Goal: Information Seeking & Learning: Learn about a topic

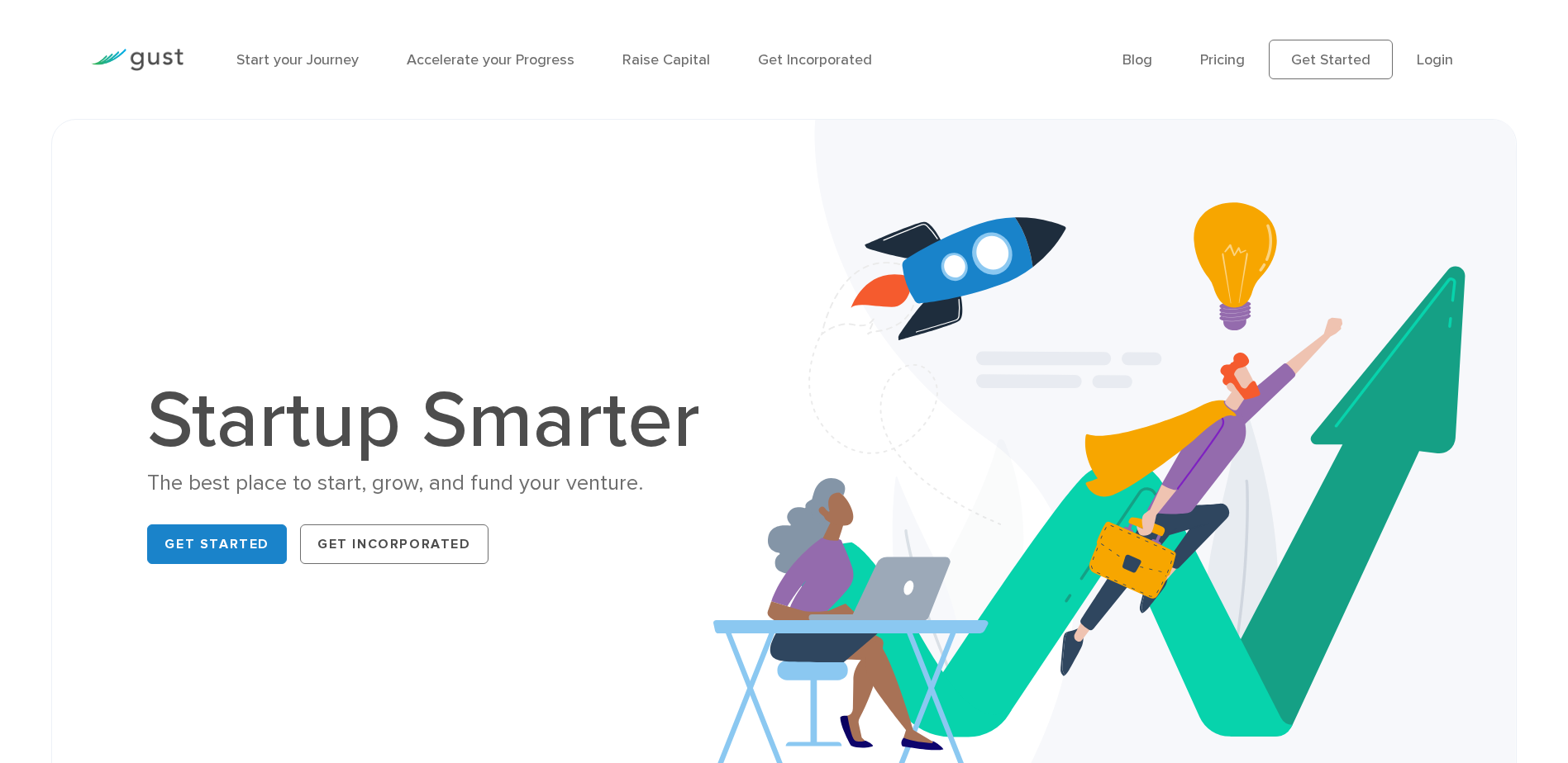
click at [37, 329] on div "Startup Smarter The best place to start, grow, and fund your venture. Get Start…" at bounding box center [784, 475] width 1568 height 713
click at [297, 60] on link "Start your Journey" at bounding box center [297, 60] width 122 height 18
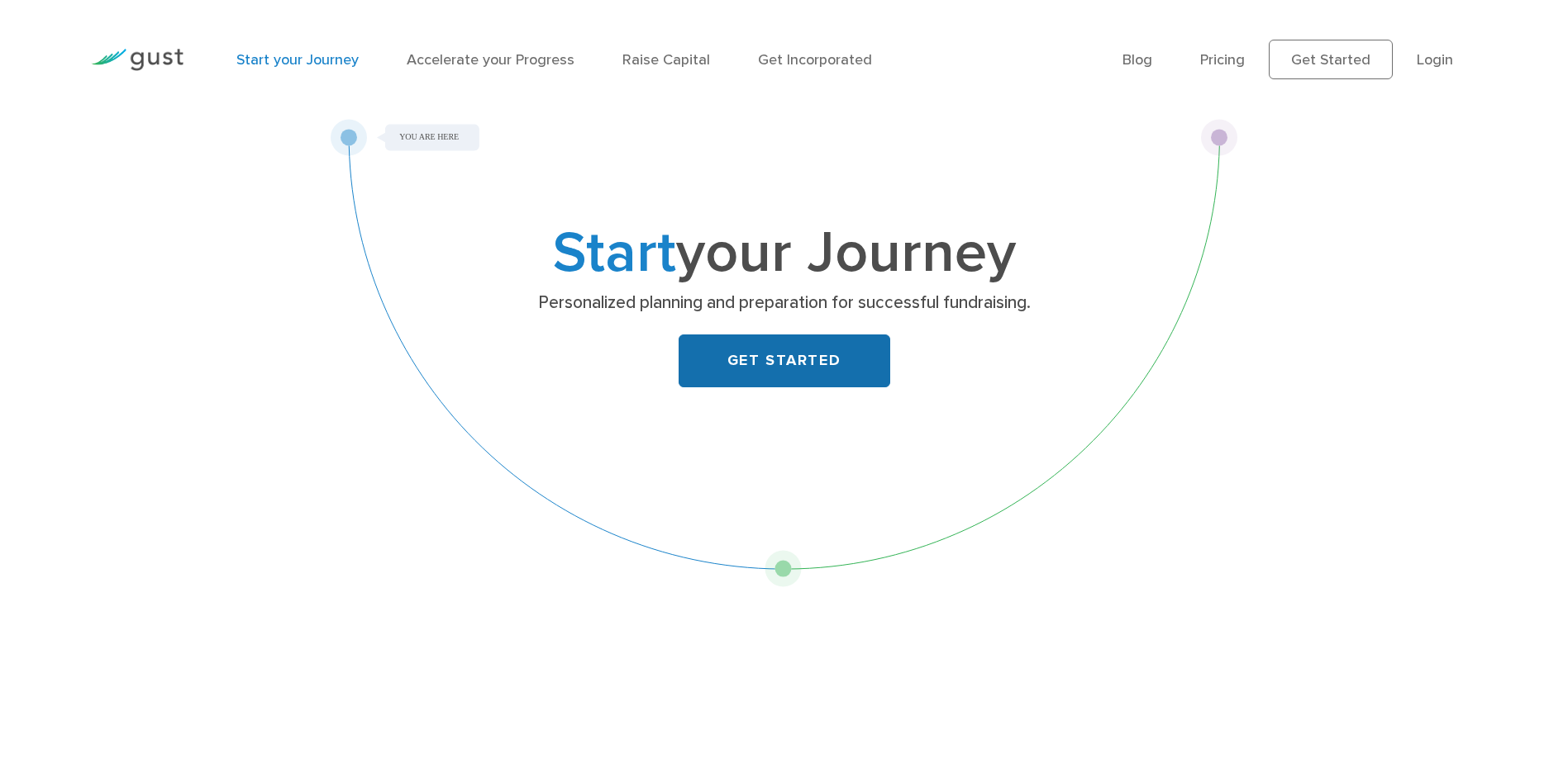
click at [767, 361] on link "GET STARTED" at bounding box center [784, 361] width 212 height 53
click at [137, 59] on img at bounding box center [137, 60] width 93 height 22
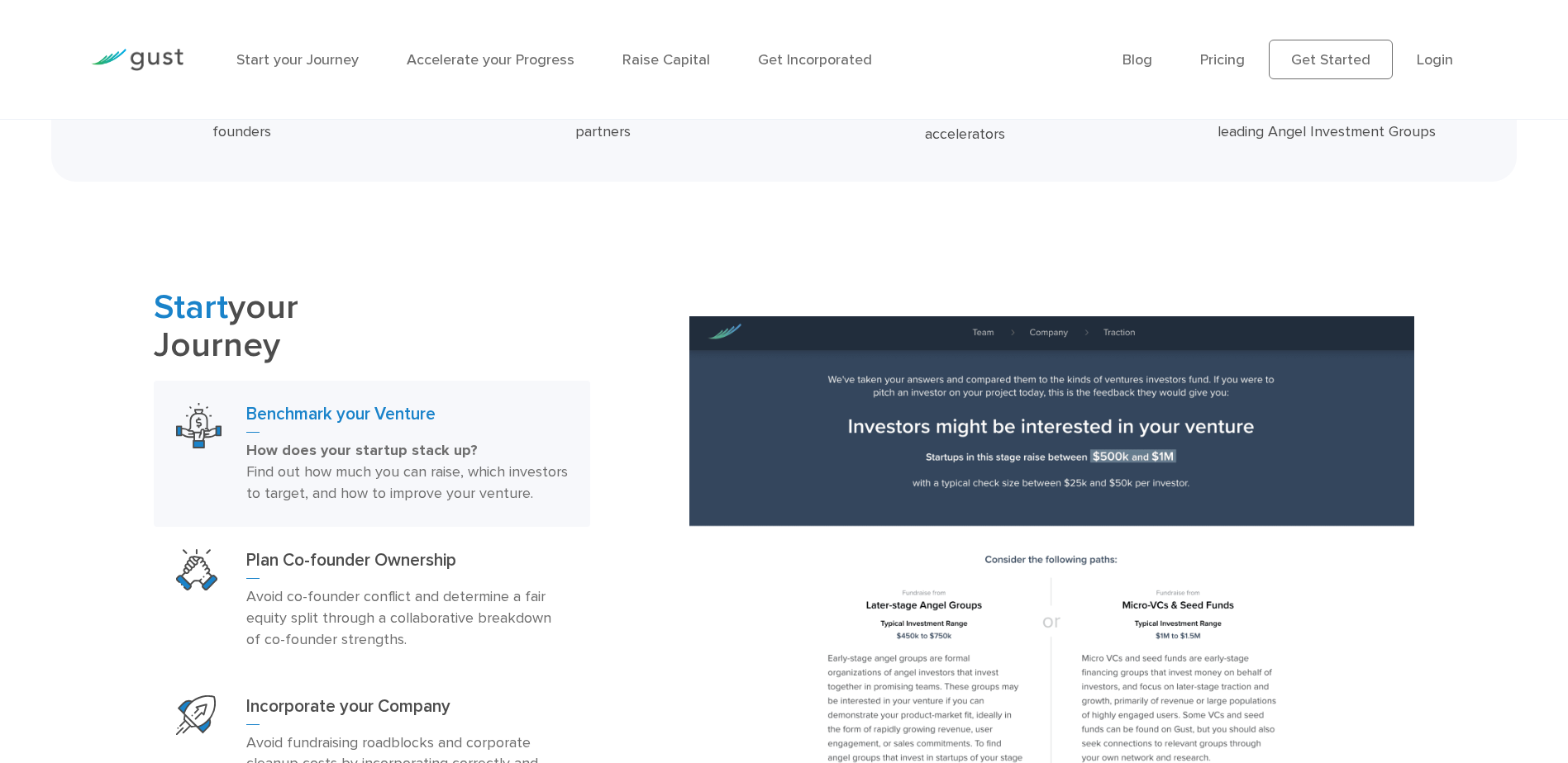
scroll to position [1119, 0]
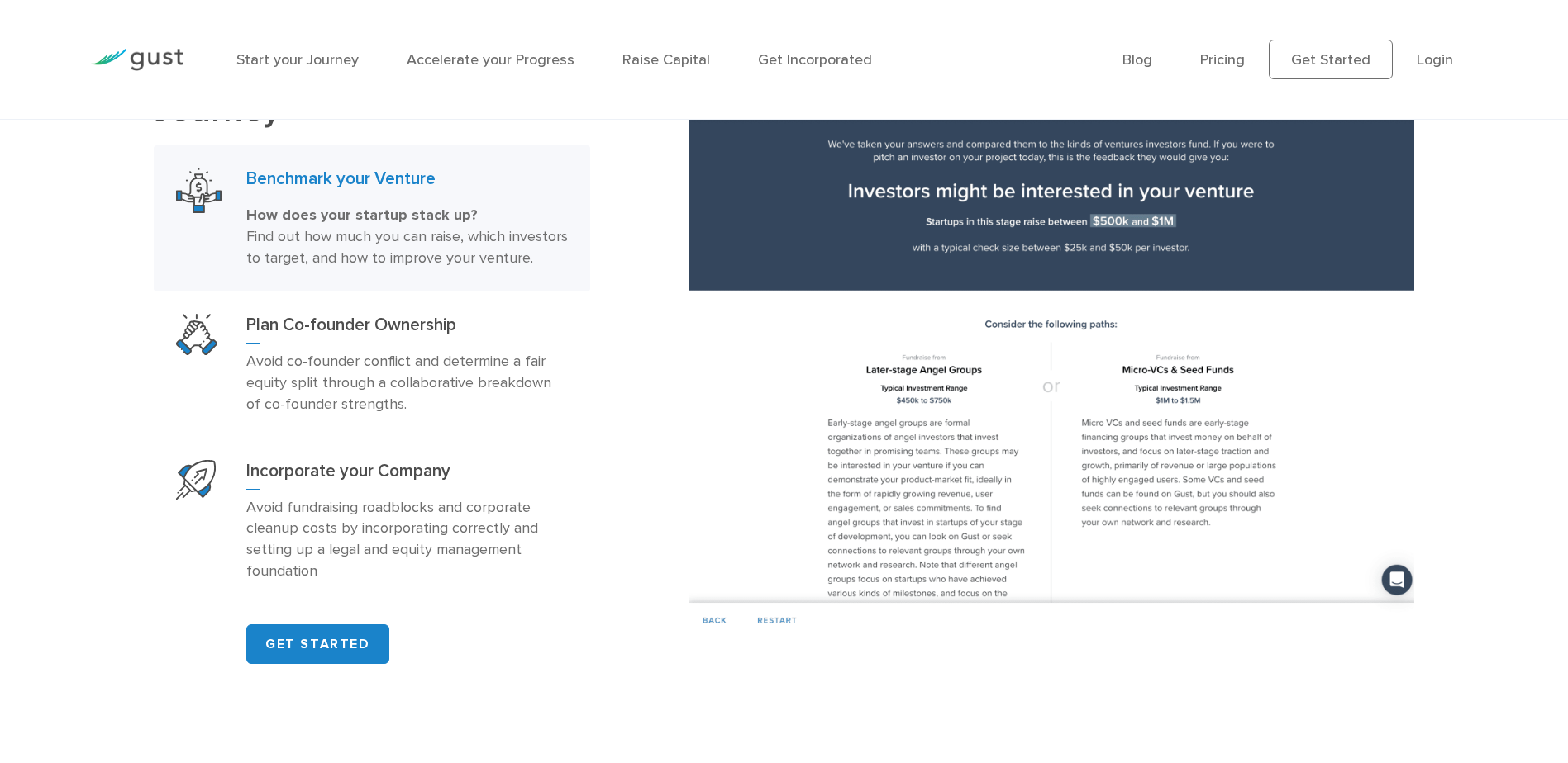
click at [897, 449] on img at bounding box center [1052, 359] width 725 height 556
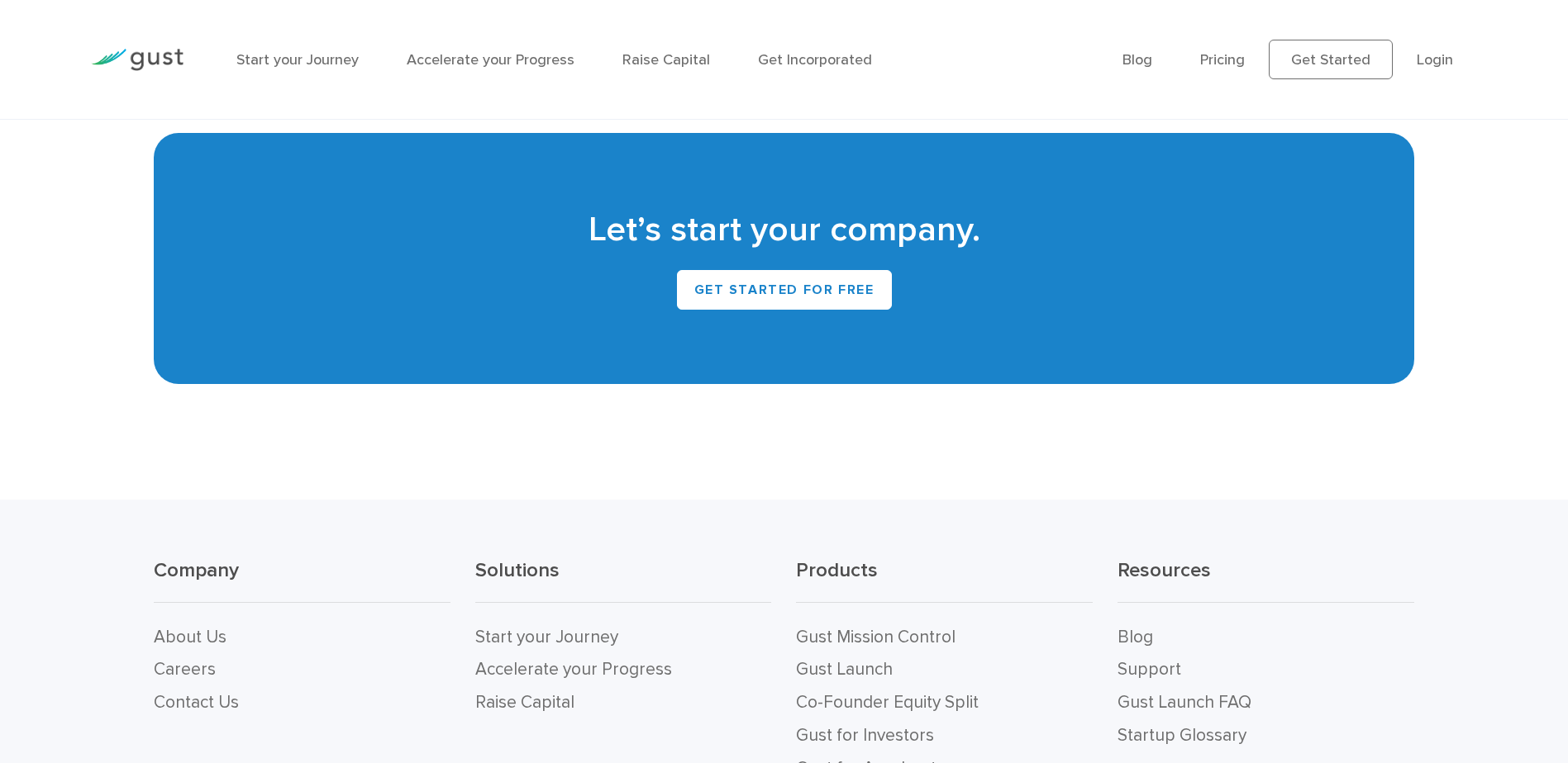
scroll to position [7226, 0]
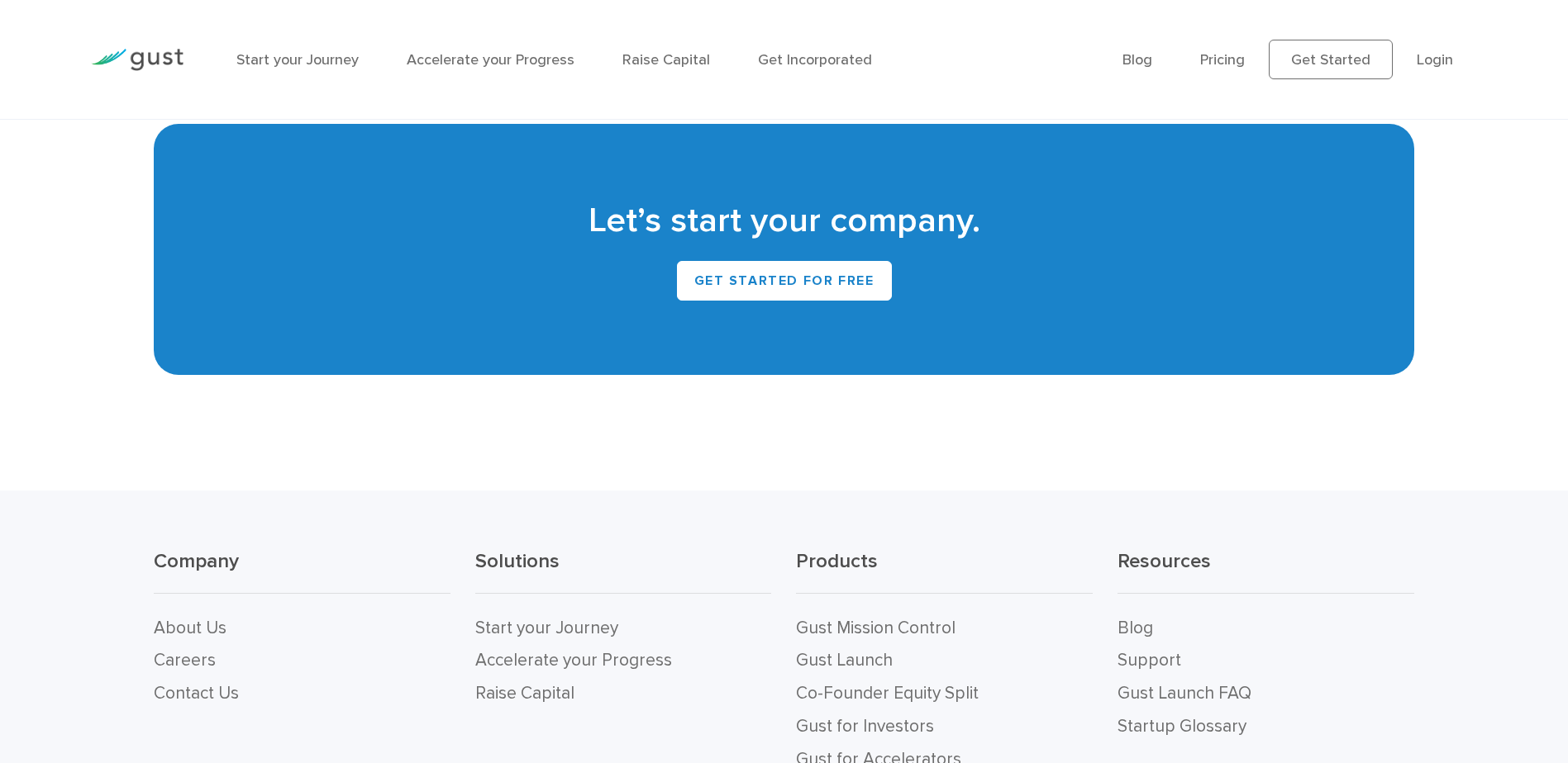
click at [206, 618] on link "About Us" at bounding box center [189, 627] width 73 height 20
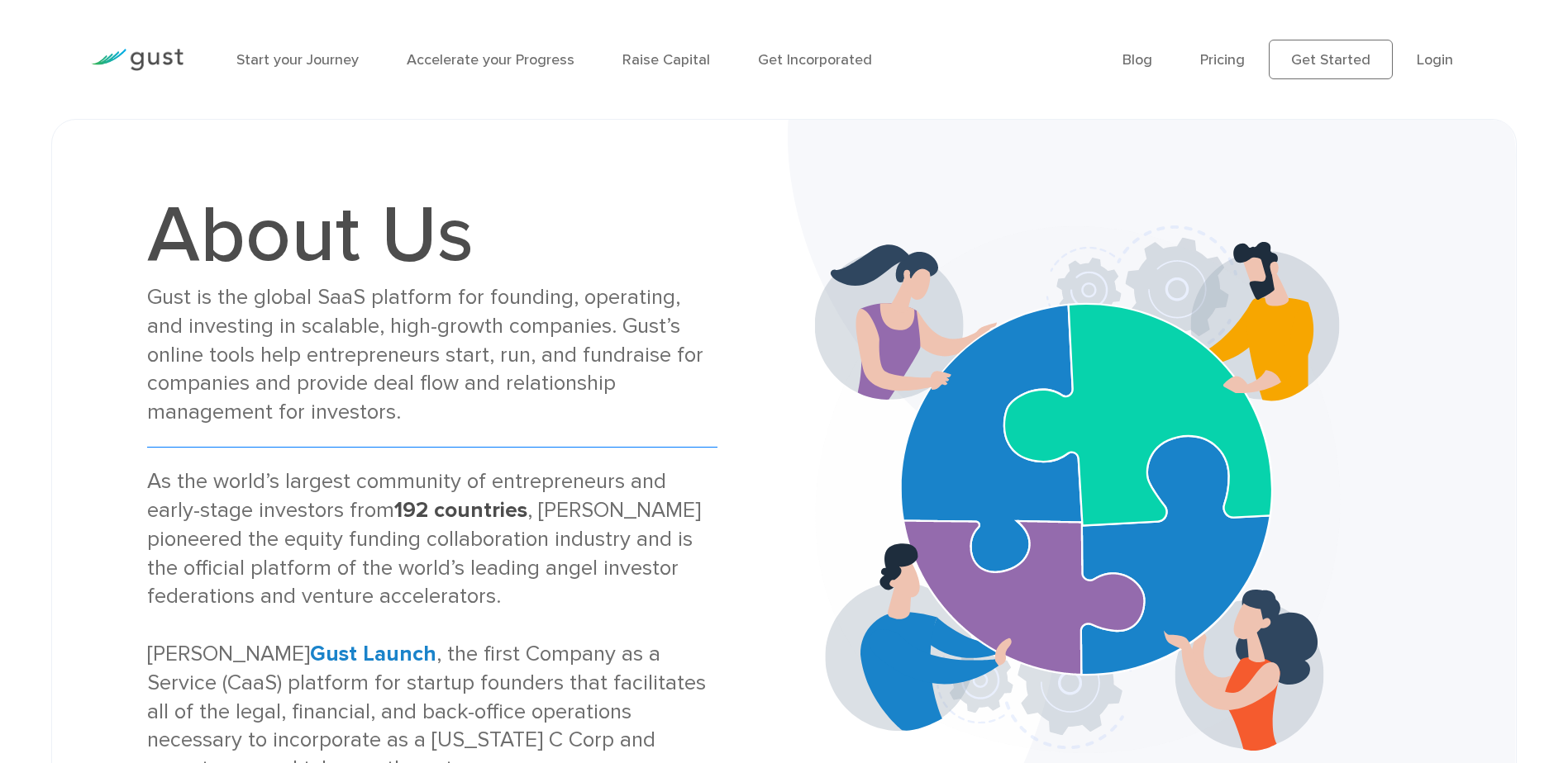
click at [457, 318] on div "Gust is the global SaaS platform for founding, operating, and investing in scal…" at bounding box center [433, 354] width 570 height 143
click at [99, 412] on div "About Us Gust is the global SaaS platform for founding, operating, and investin…" at bounding box center [433, 490] width 703 height 588
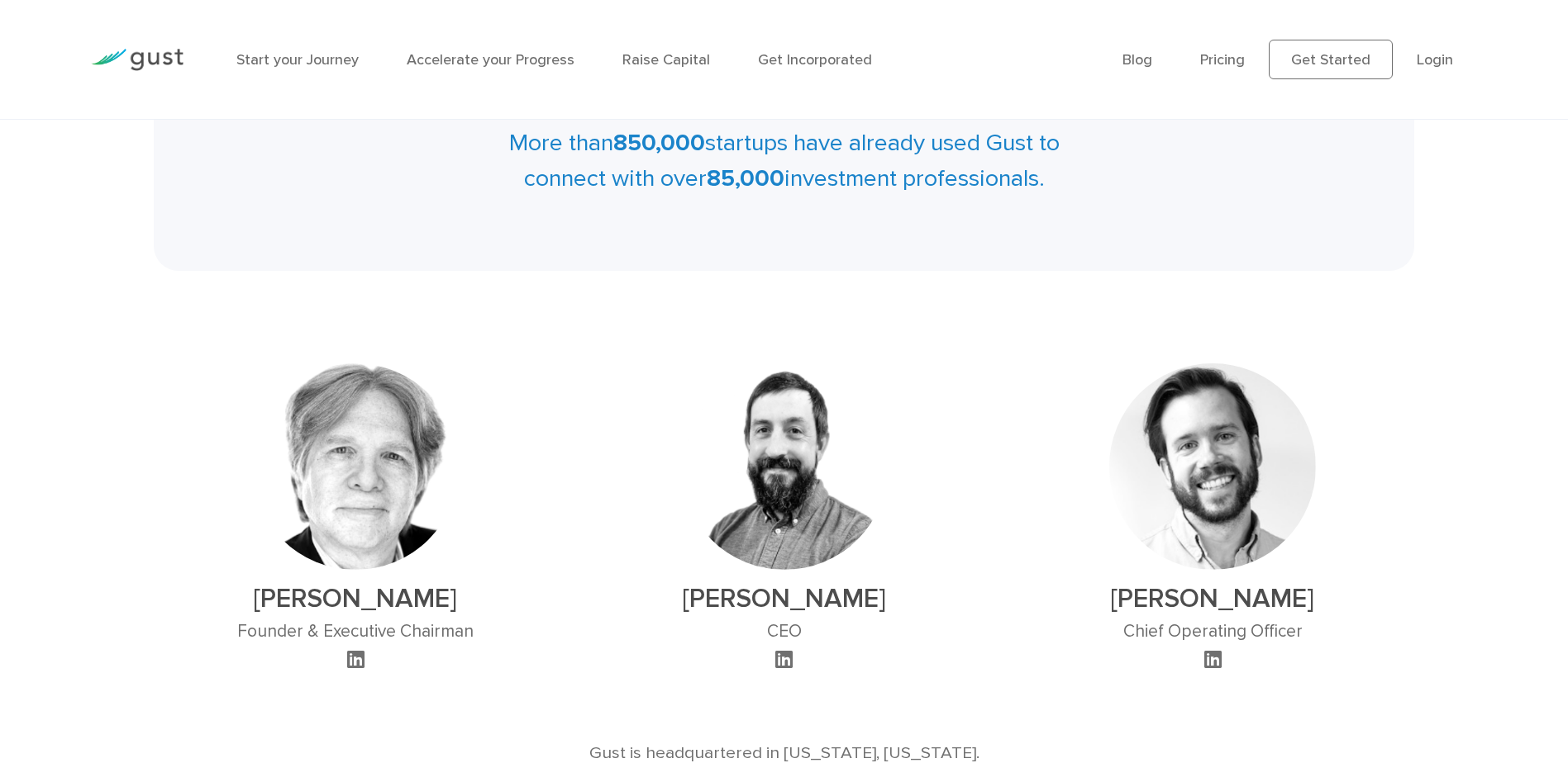
scroll to position [860, 0]
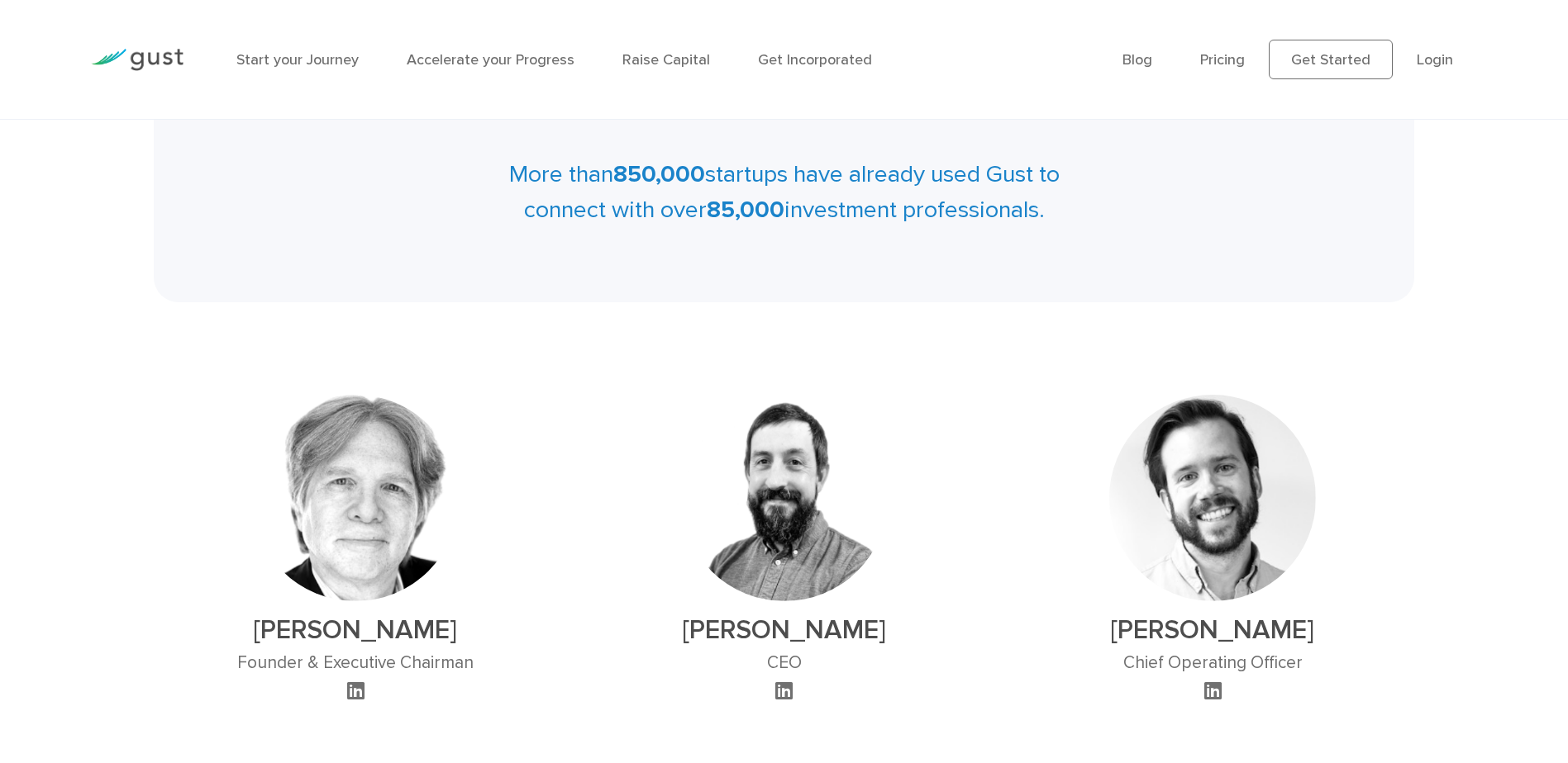
click at [1289, 223] on p "More than 850,000 startups have already used Gust to connect with over 85,000 i…" at bounding box center [784, 192] width 1182 height 71
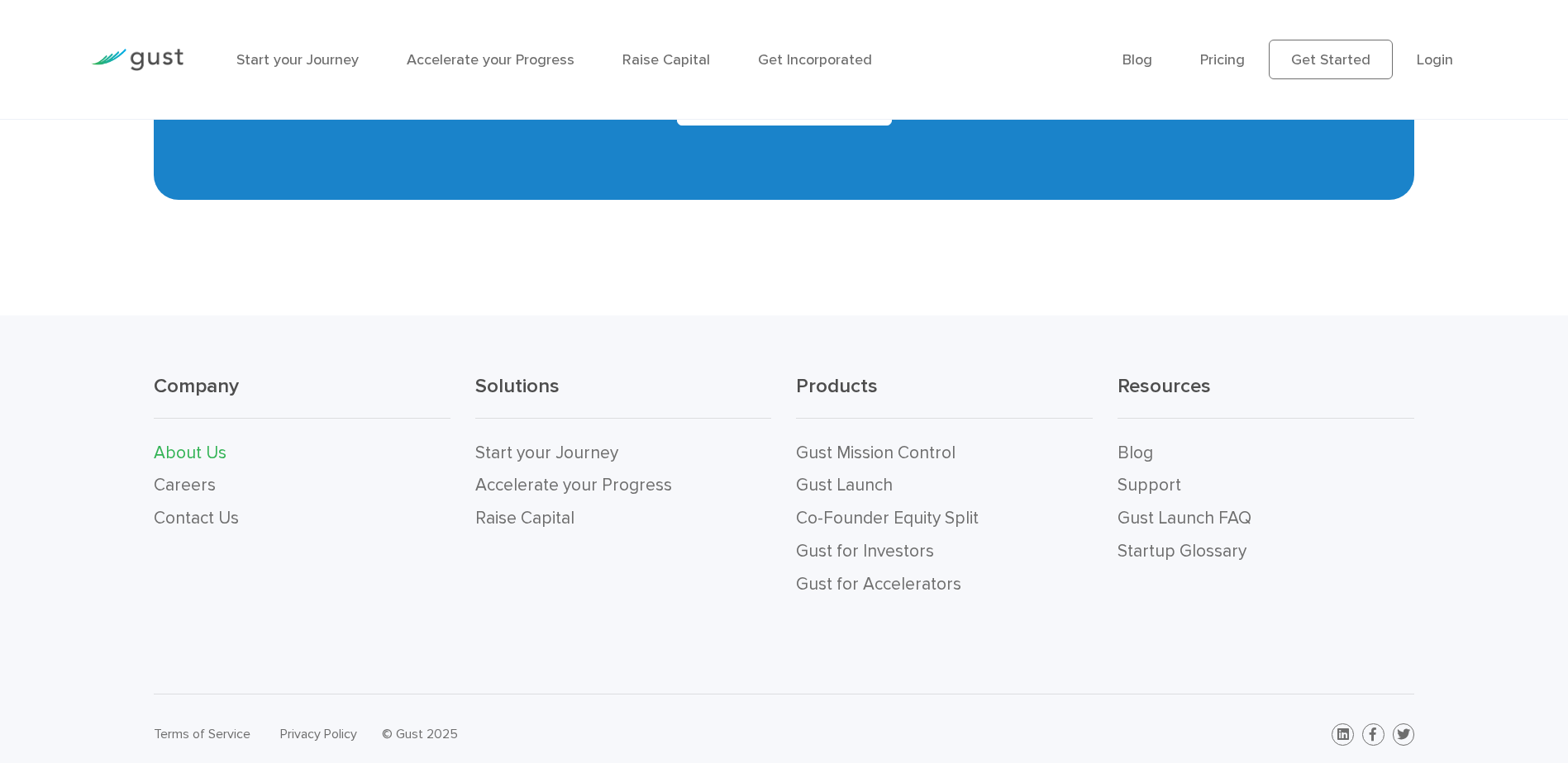
scroll to position [1835, 0]
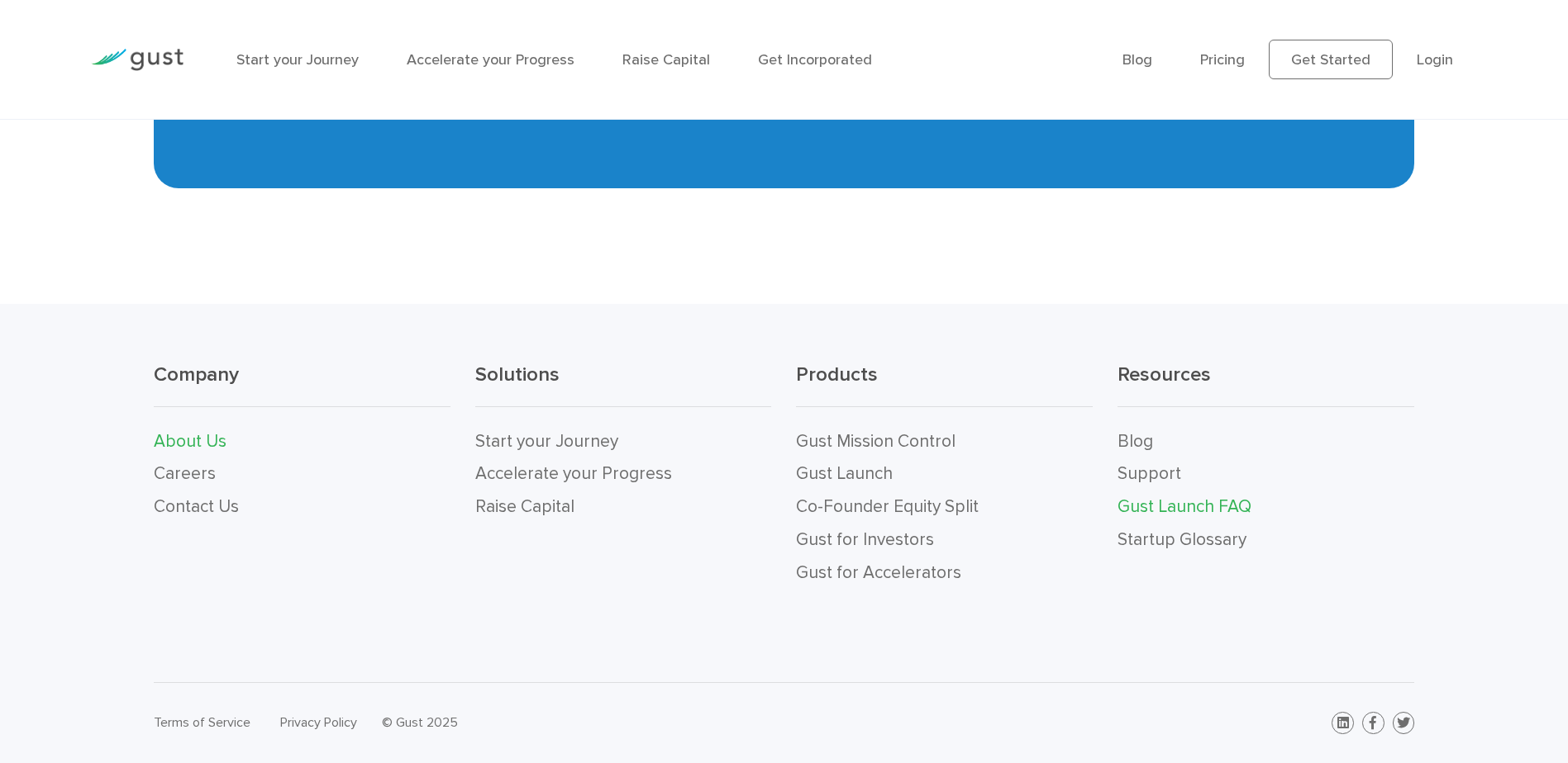
click at [1207, 512] on link "Gust Launch FAQ" at bounding box center [1184, 506] width 134 height 20
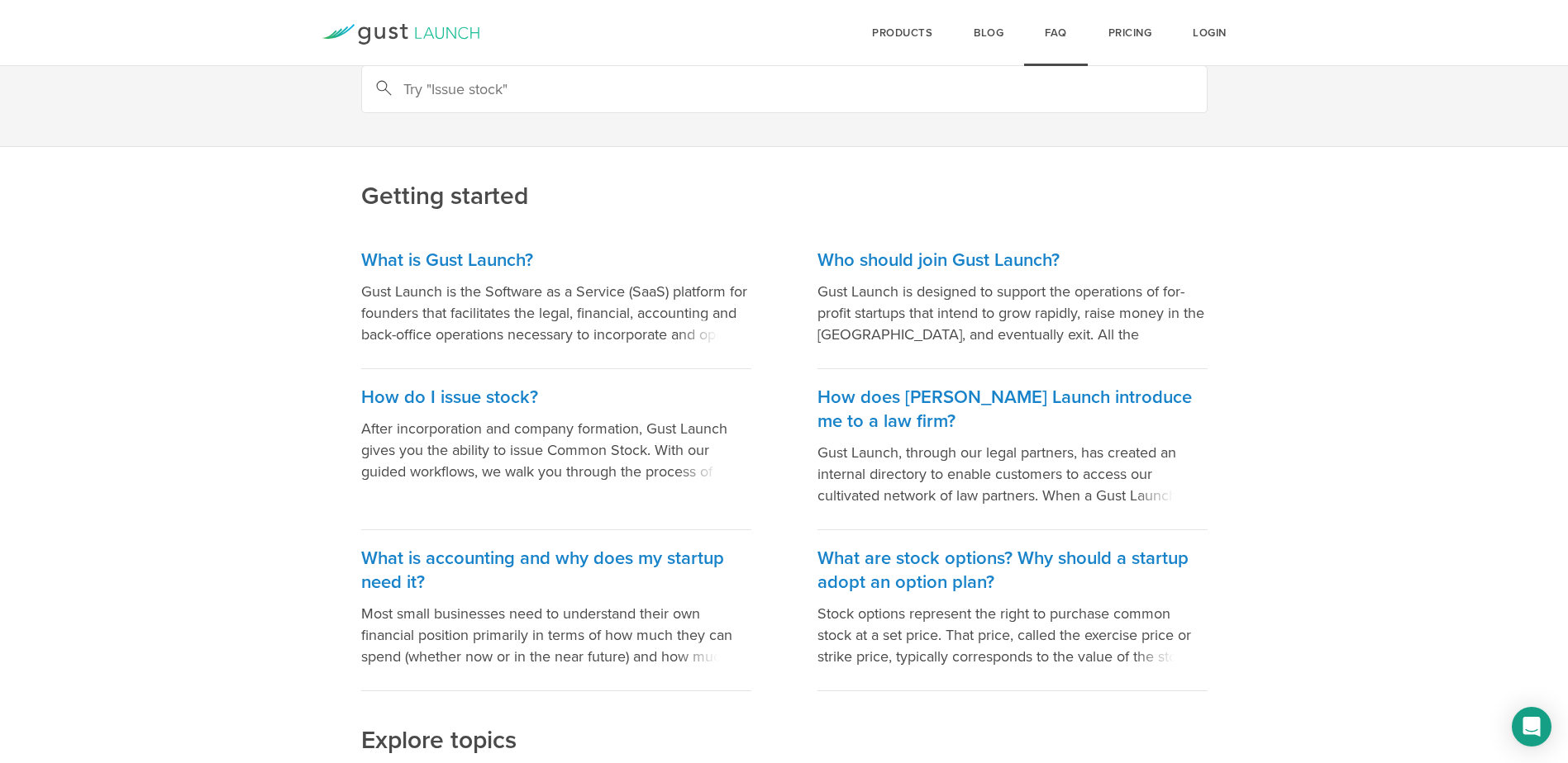
scroll to position [100, 0]
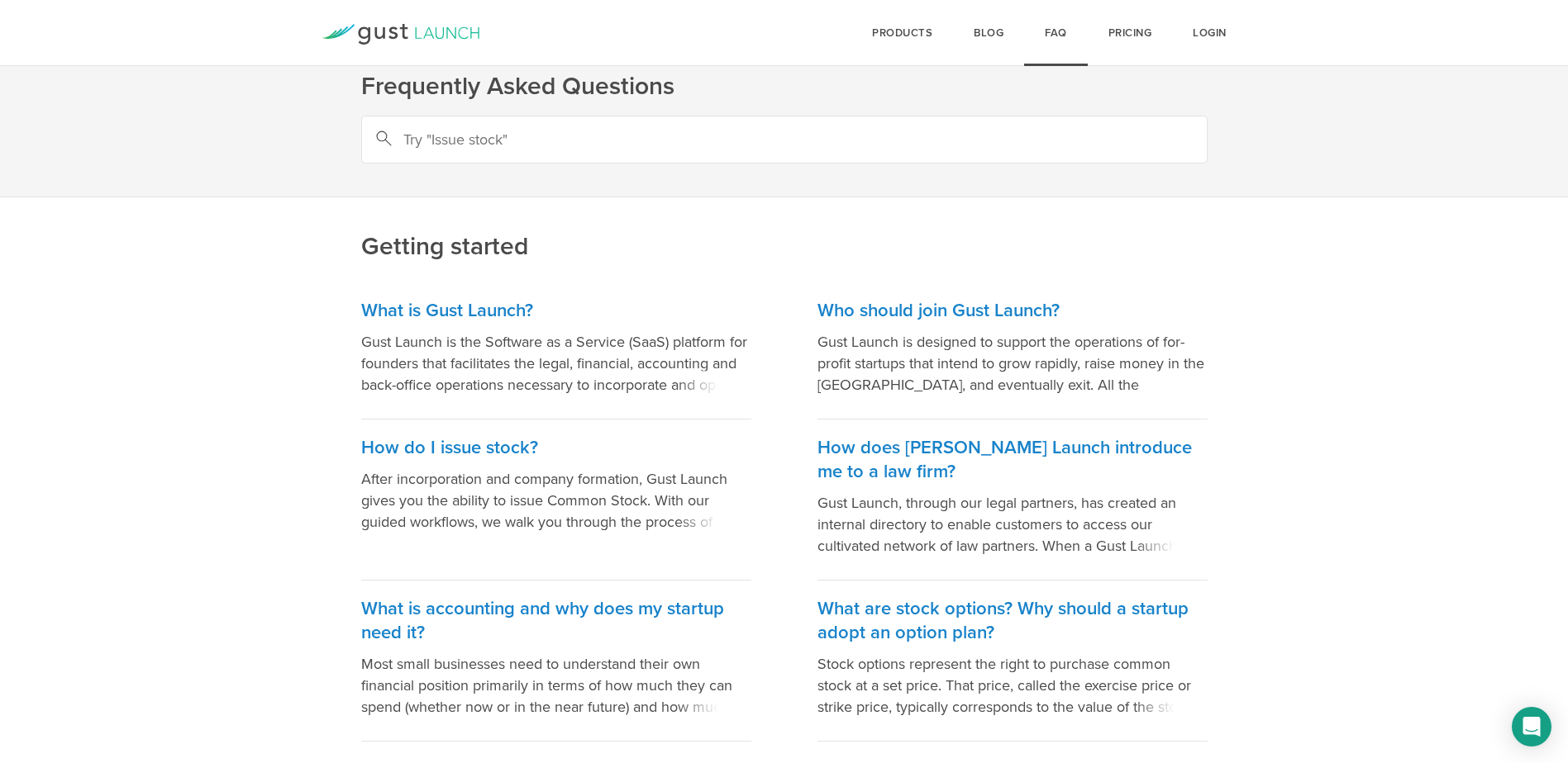
scroll to position [0, 0]
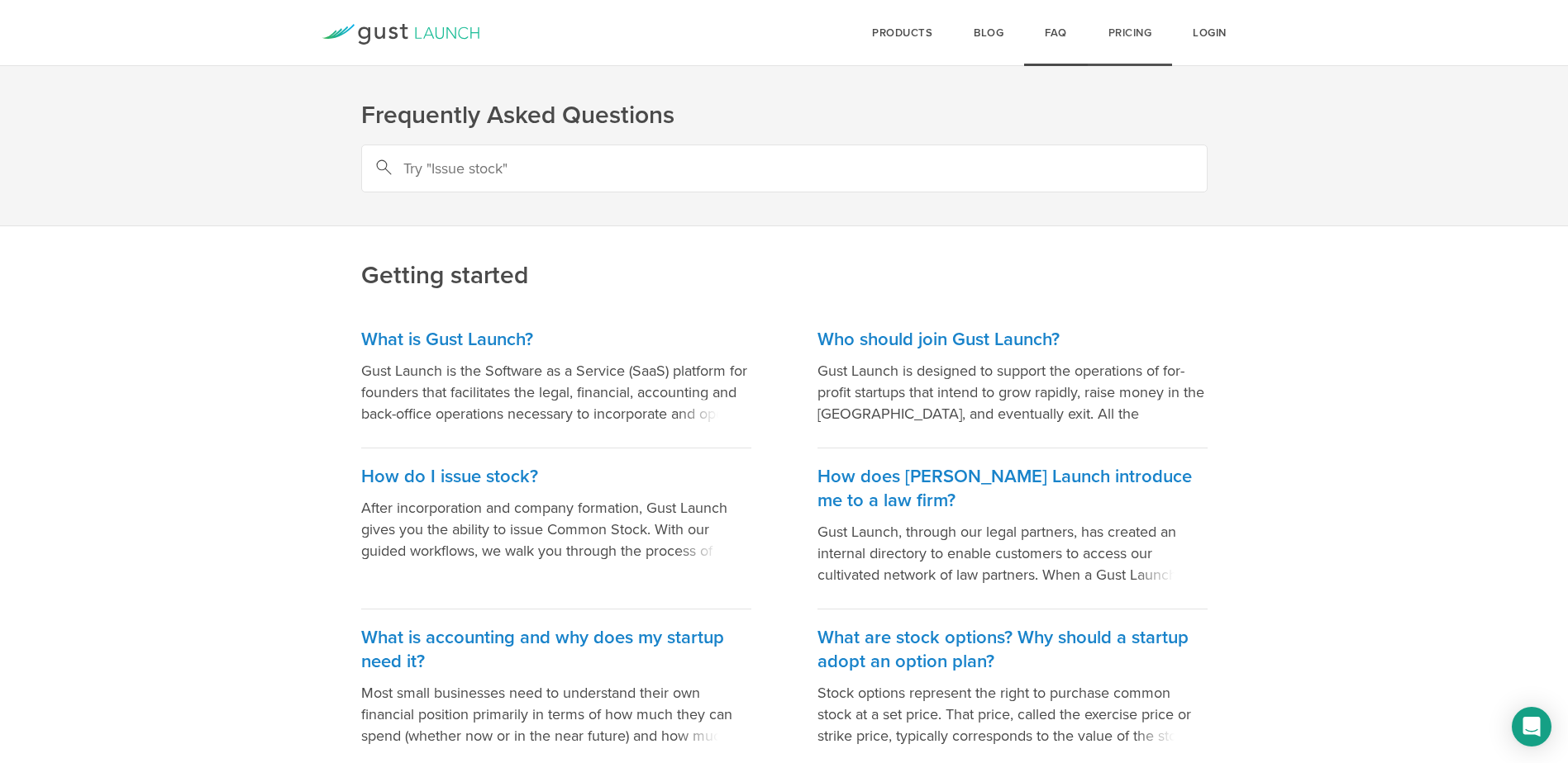
click at [1129, 20] on link "Pricing" at bounding box center [1130, 33] width 85 height 66
